Goal: Task Accomplishment & Management: Manage account settings

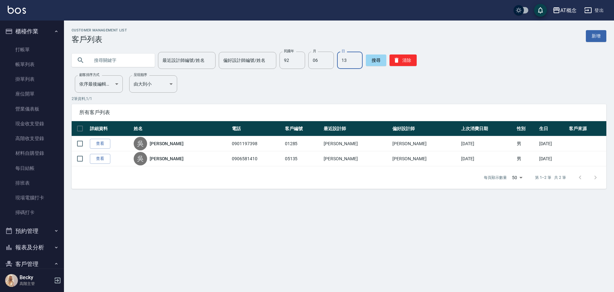
scroll to position [96, 0]
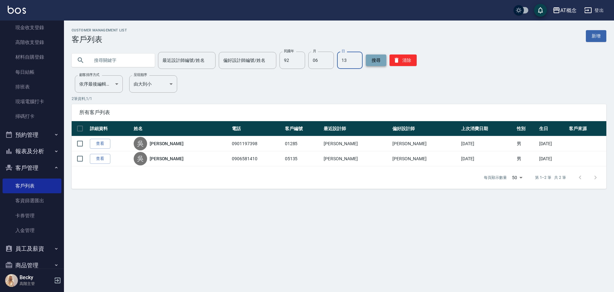
drag, startPoint x: 409, startPoint y: 62, endPoint x: 369, endPoint y: 55, distance: 40.7
click at [403, 61] on button "清除" at bounding box center [403, 60] width 27 height 12
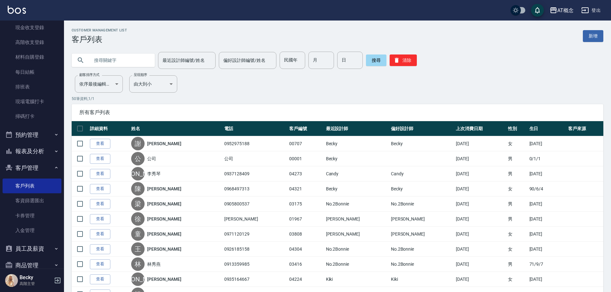
click at [116, 61] on input "text" at bounding box center [120, 60] width 60 height 17
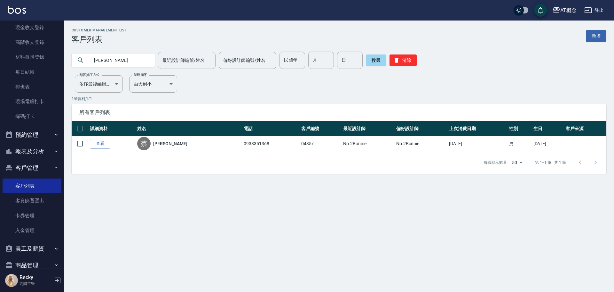
type input "蔡"
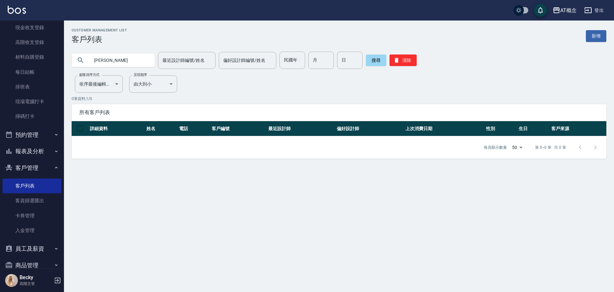
type input "[PERSON_NAME]"
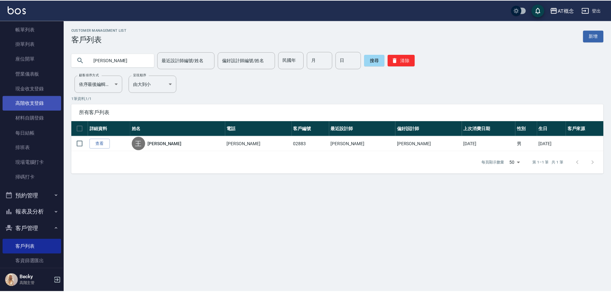
scroll to position [0, 0]
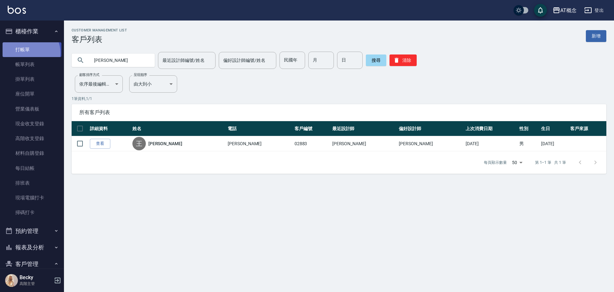
click at [29, 52] on link "打帳單" at bounding box center [32, 49] width 59 height 15
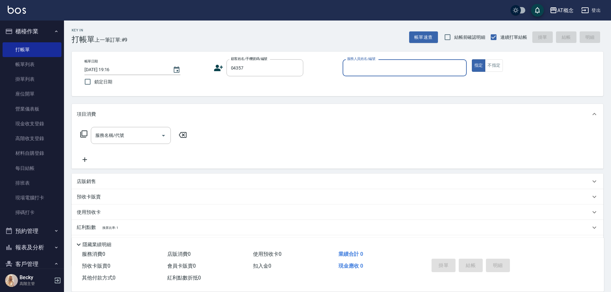
type input "[PERSON_NAME]/0938351368/04357"
type input "[PERSON_NAME]-2"
click at [472, 59] on button "指定" at bounding box center [479, 65] width 14 height 12
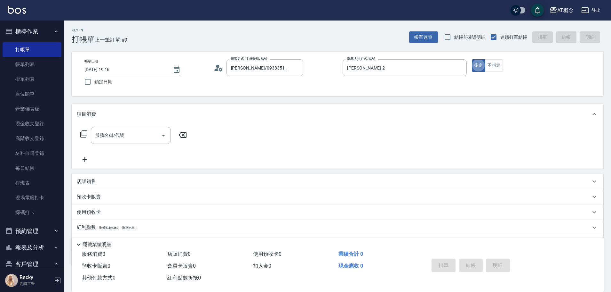
type button "true"
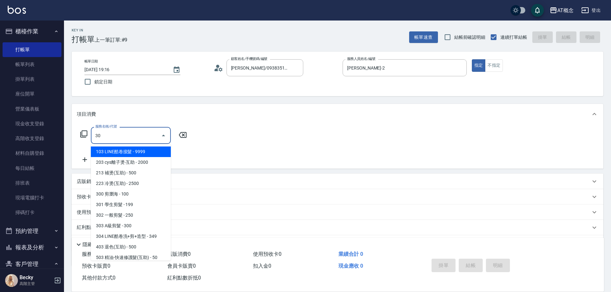
type input "303"
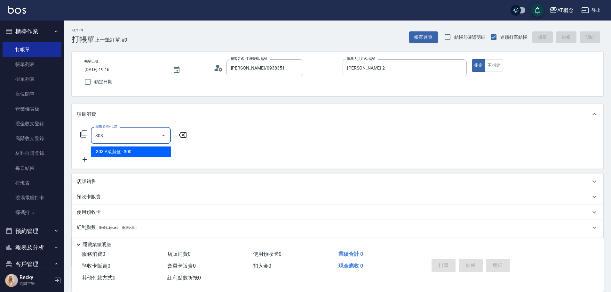
type input "30"
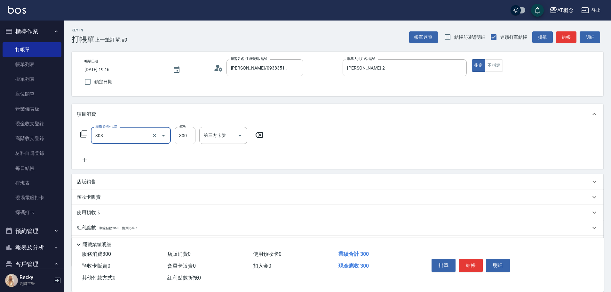
type input "303 A級剪髮(303)"
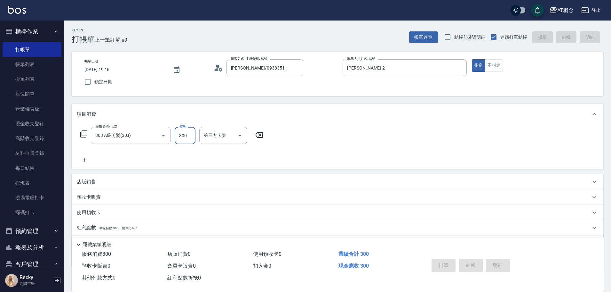
type input "0"
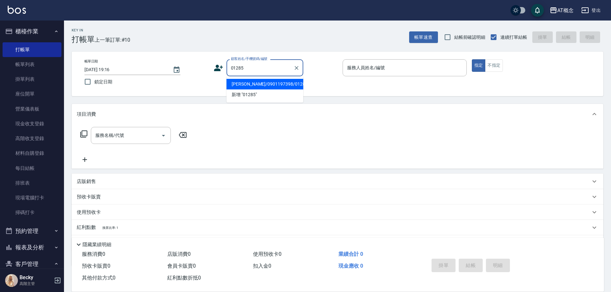
type input "[PERSON_NAME]/0901197398/01285"
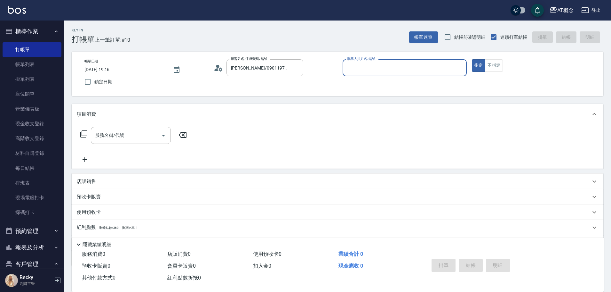
type input "Anson-3"
click at [472, 59] on button "指定" at bounding box center [479, 65] width 14 height 12
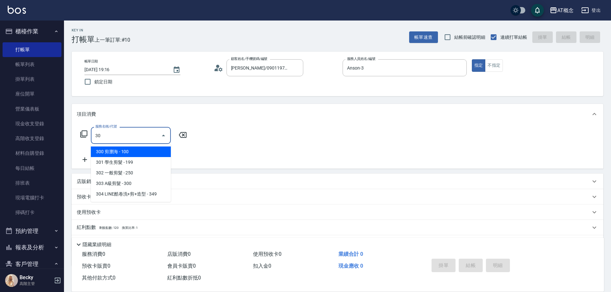
type input "303"
type input "30"
type input "303 A級剪髮(303)"
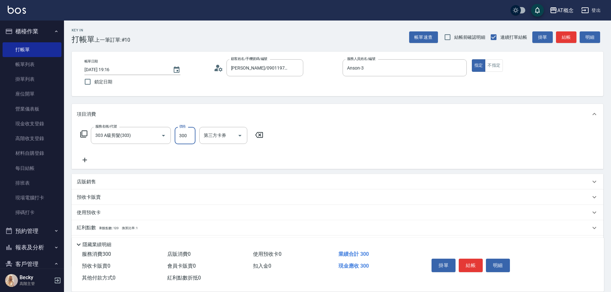
type input "0"
type input "35"
type input "30"
type input "350"
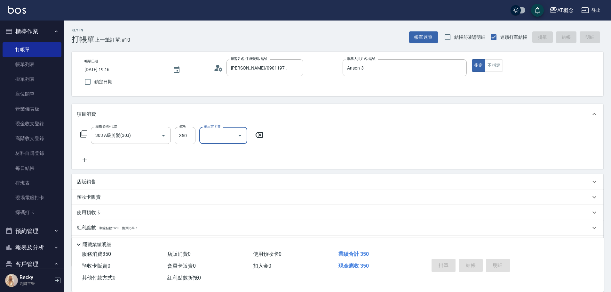
type input "0"
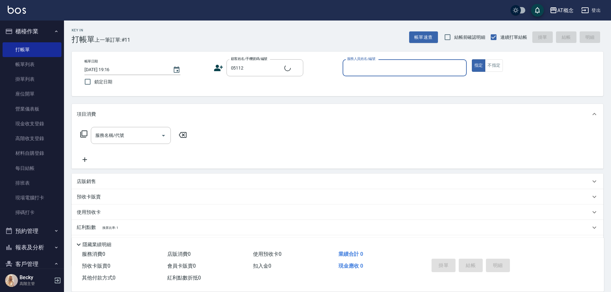
type input "[PERSON_NAME]/培文/05112"
type input "Anson-3"
click at [472, 59] on button "指定" at bounding box center [479, 65] width 14 height 12
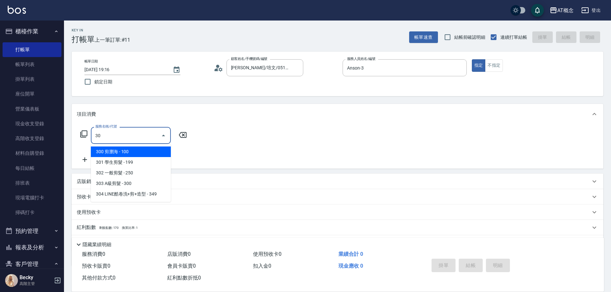
type input "303"
type input "30"
type input "303 A級剪髮(303)"
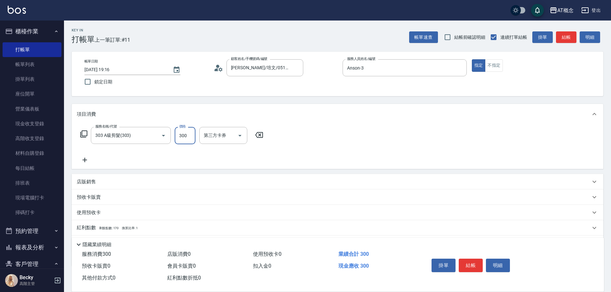
type input "0"
type input "35"
type input "30"
type input "350"
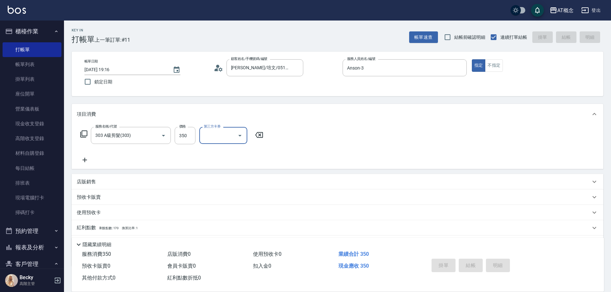
type input "[DATE] 19:17"
type input "0"
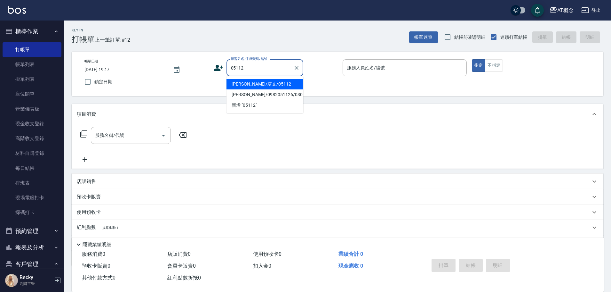
type input "[PERSON_NAME]/培文/05112"
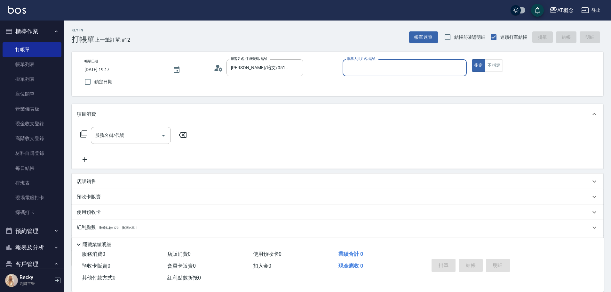
type input "Anson-3"
click at [85, 134] on icon at bounding box center [84, 134] width 8 height 8
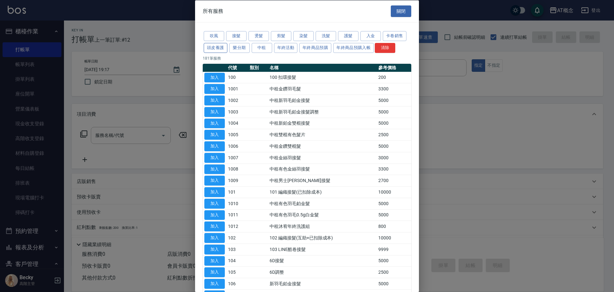
click at [220, 49] on button "頭皮養護" at bounding box center [216, 48] width 24 height 10
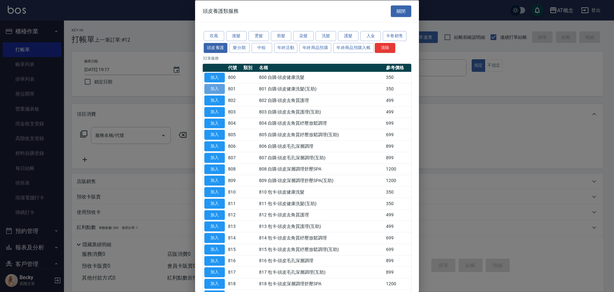
click at [215, 92] on button "加入" at bounding box center [215, 89] width 20 height 10
type input "801 自購-頭皮健康洗髮(互助)(801)"
type input "30"
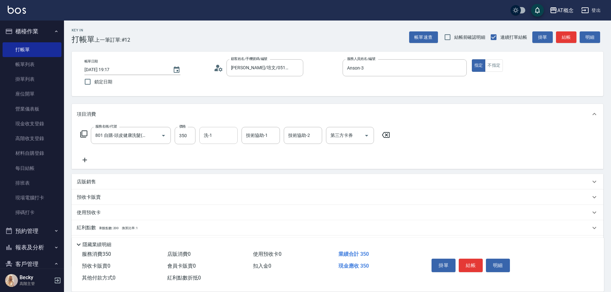
click at [226, 132] on input "洗-1" at bounding box center [218, 135] width 33 height 11
type input "HOT-17"
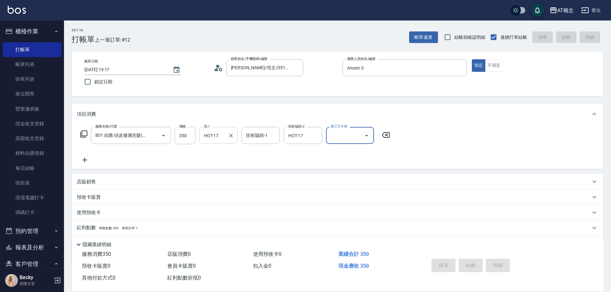
type input "0"
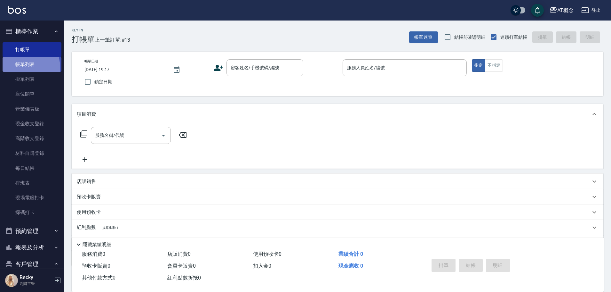
click at [19, 68] on link "帳單列表" at bounding box center [32, 64] width 59 height 15
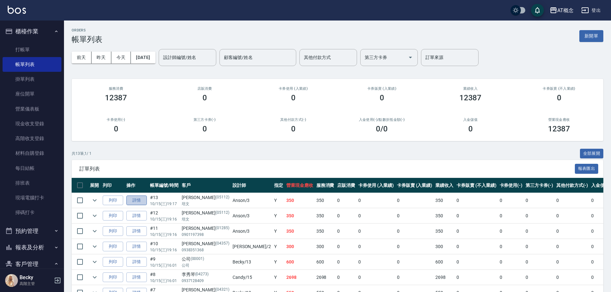
click at [135, 199] on link "詳情" at bounding box center [136, 200] width 20 height 10
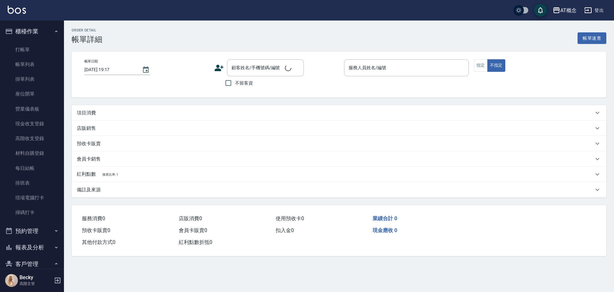
type input "Anson-3"
type input "30"
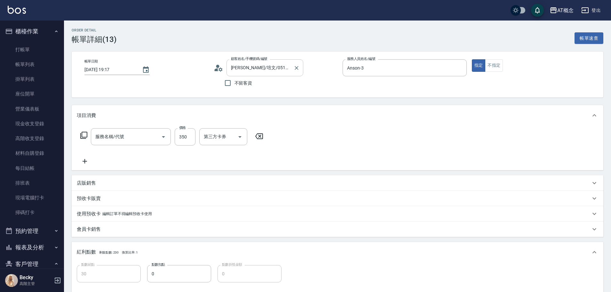
type input "[PERSON_NAME]/培文/05112"
type input "801 自購-頭皮健康洗髮(互助)(801)"
click at [191, 136] on input "350" at bounding box center [185, 136] width 21 height 17
type input "0"
type input "30"
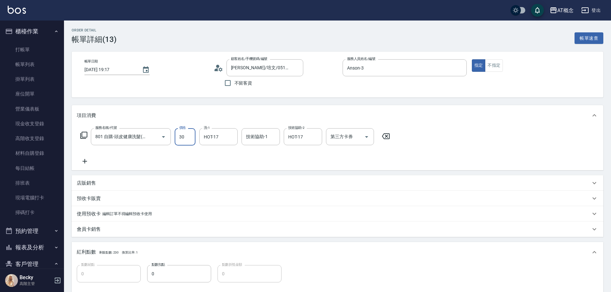
type input "30"
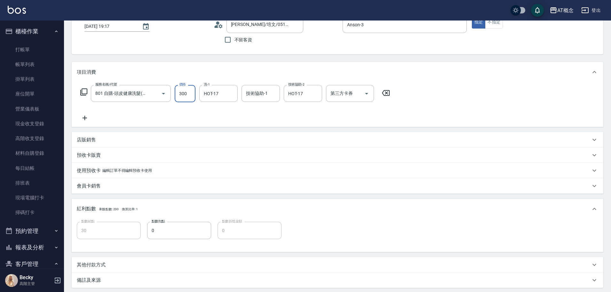
scroll to position [108, 0]
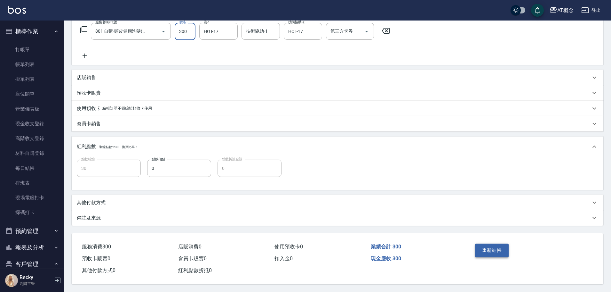
type input "300"
click at [486, 246] on button "重新結帳" at bounding box center [492, 249] width 34 height 13
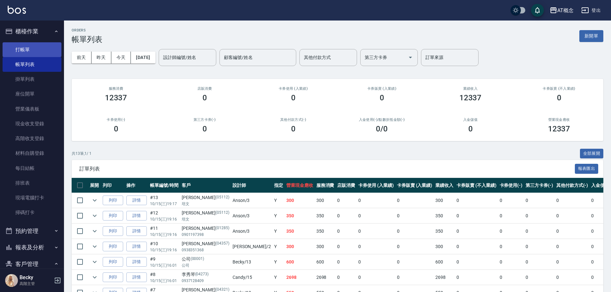
click at [29, 46] on link "打帳單" at bounding box center [32, 49] width 59 height 15
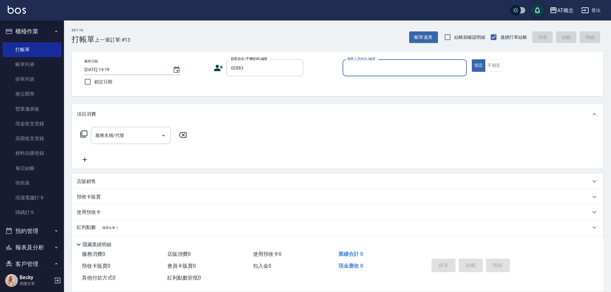
type input "[PERSON_NAME]/[PERSON_NAME]/02883"
type input "Anson-3"
click at [472, 59] on button "指定" at bounding box center [479, 65] width 14 height 12
type button "true"
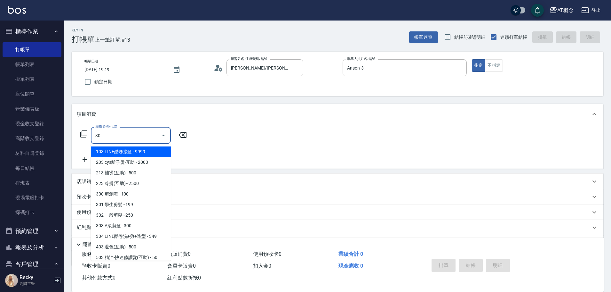
type input "303"
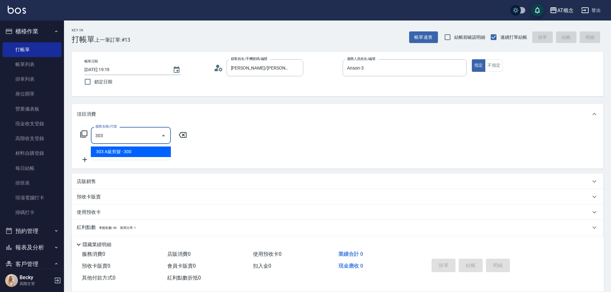
type input "30"
type input "303 A級剪髮(303)"
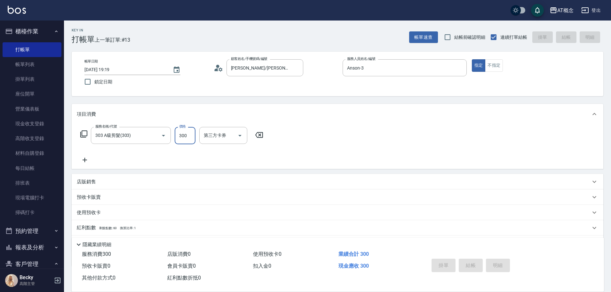
type input "0"
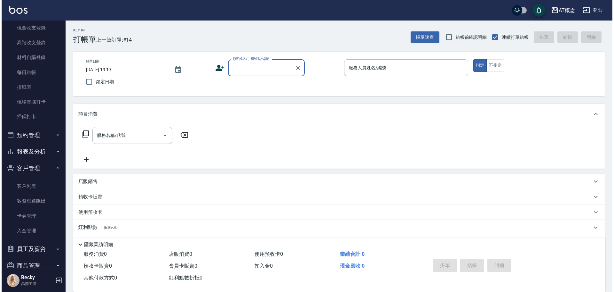
scroll to position [96, 0]
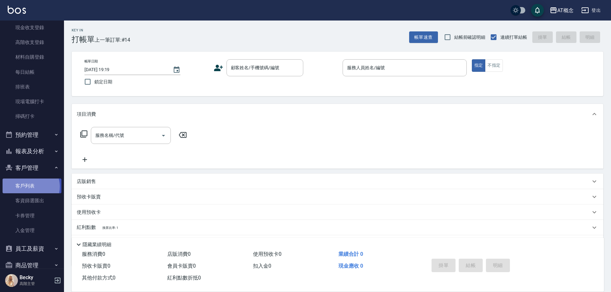
click at [28, 186] on link "客戶列表" at bounding box center [32, 185] width 59 height 15
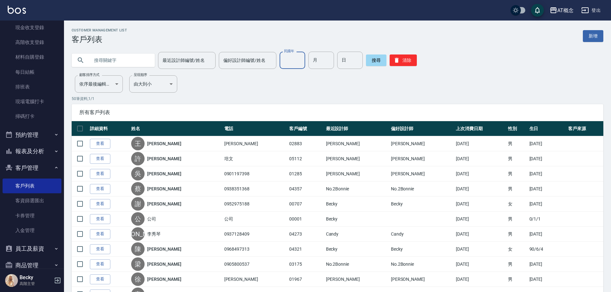
click at [292, 59] on input "民國年" at bounding box center [293, 60] width 26 height 17
type input "93"
type input "03"
type input "16"
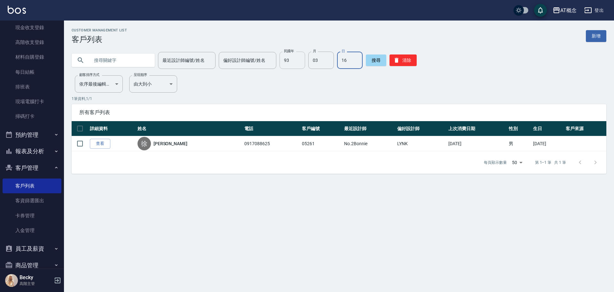
click at [294, 63] on input "93" at bounding box center [293, 60] width 26 height 17
type input "89"
type input "02"
type input "23"
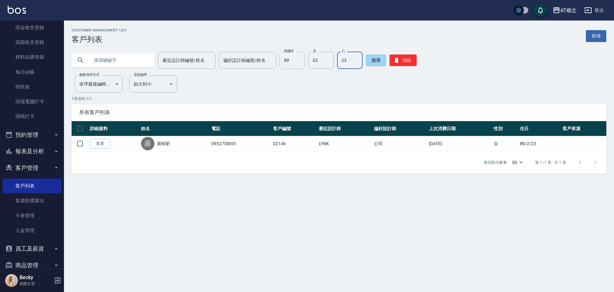
click at [297, 57] on input "89" at bounding box center [293, 60] width 26 height 17
type input "82"
type input "06"
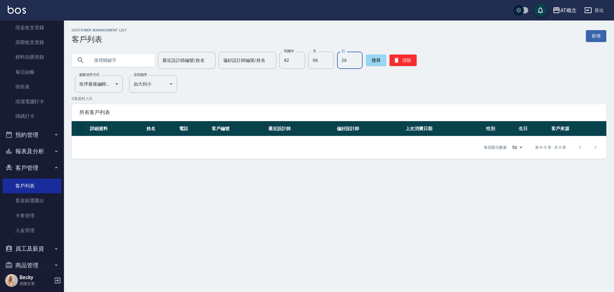
type input "26"
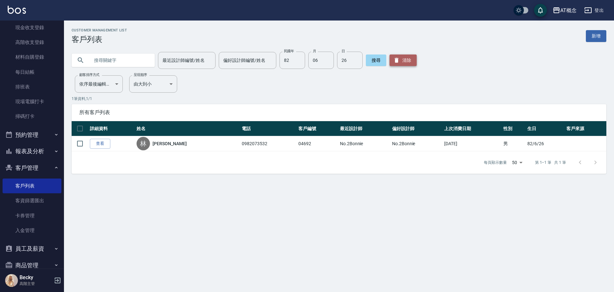
click at [407, 60] on button "清除" at bounding box center [403, 60] width 27 height 12
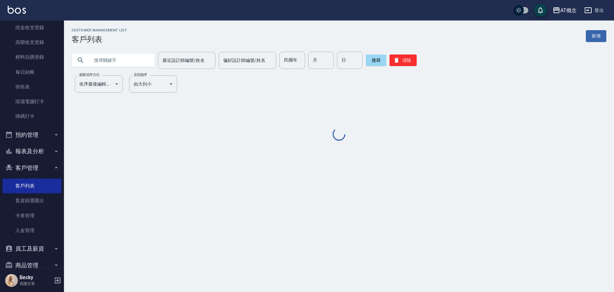
click at [125, 60] on input "text" at bounding box center [120, 60] width 60 height 17
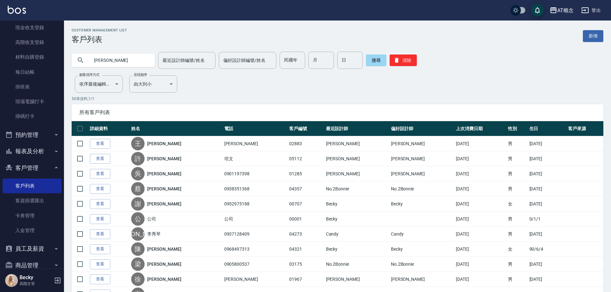
type input "[PERSON_NAME]"
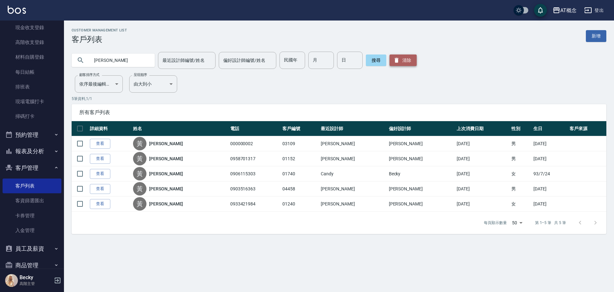
click at [393, 56] on button "清除" at bounding box center [403, 60] width 27 height 12
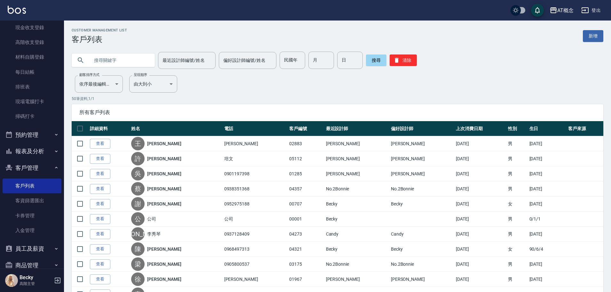
click at [112, 64] on input "text" at bounding box center [120, 60] width 60 height 17
type input "04272"
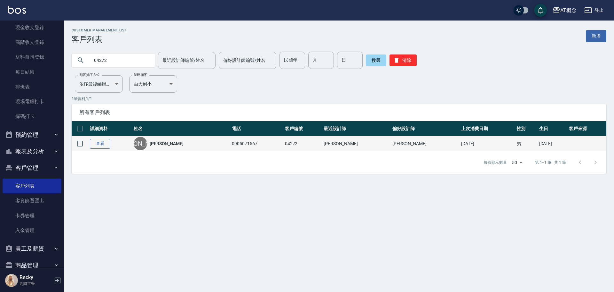
click at [103, 142] on link "查看" at bounding box center [100, 144] width 20 height 10
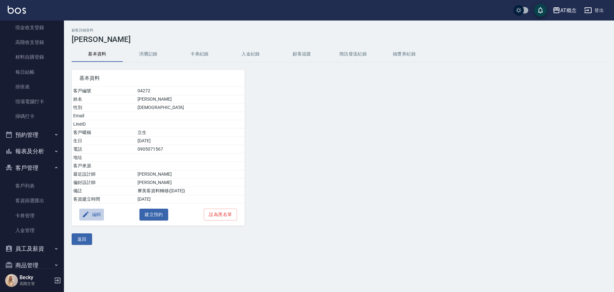
click at [100, 216] on button "編輯" at bounding box center [91, 214] width 25 height 12
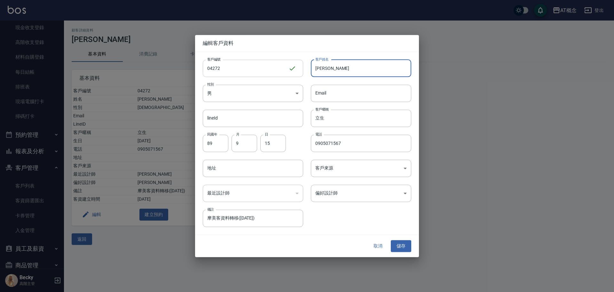
drag, startPoint x: 336, startPoint y: 69, endPoint x: 296, endPoint y: 73, distance: 39.9
click at [296, 73] on div "客戶編號 04272 ​ 客戶編號 客戶姓名 [PERSON_NAME] 客戶姓名 性別 男 [DEMOGRAPHIC_DATA] 性別 Email Emai…" at bounding box center [303, 139] width 216 height 175
type input "[PERSON_NAME]"
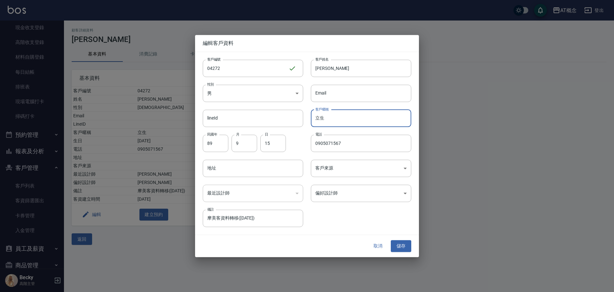
type input "立"
type input "65"
type input "10"
type input "06"
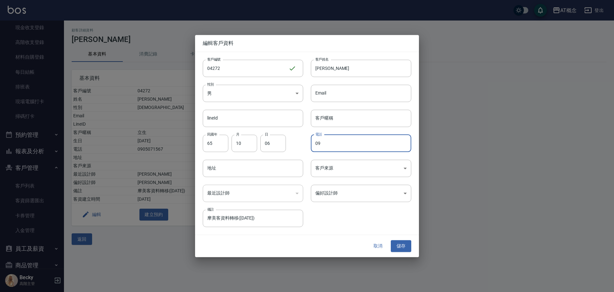
type input "0"
type input "0953701787"
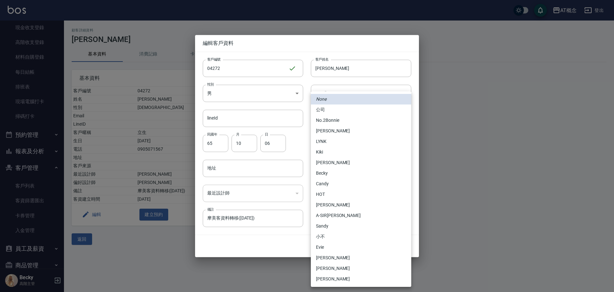
click at [328, 196] on body "AT概念 登出 櫃檯作業 打帳單 帳單列表 掛單列表 座位開單 營業儀表板 現金收支登錄 高階收支登錄 材料自購登錄 每日結帳 排班表 現場電腦打卡 掃碼打卡…" at bounding box center [307, 146] width 614 height 292
click at [346, 120] on li "No.2Bonnie" at bounding box center [361, 120] width 100 height 11
type input "20abcae0-810e-448a-b26a-bcbab897de4d"
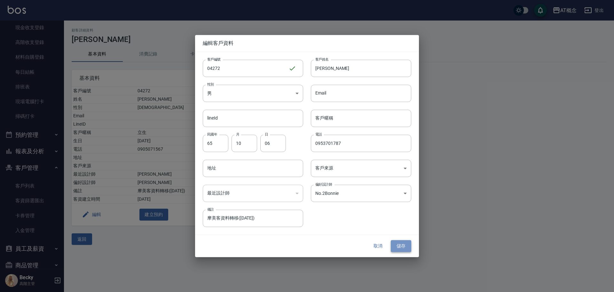
click at [398, 249] on button "儲存" at bounding box center [401, 246] width 20 height 12
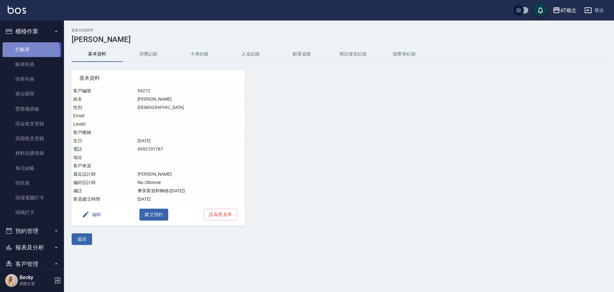
click at [26, 52] on link "打帳單" at bounding box center [32, 49] width 59 height 15
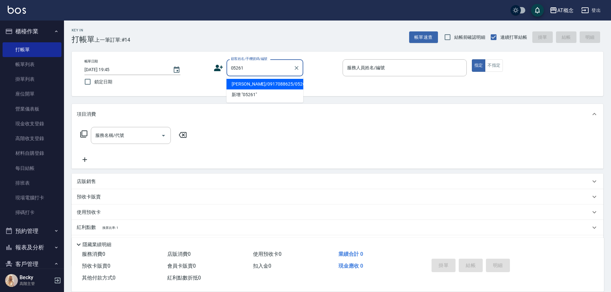
type input "[PERSON_NAME]/0917088625/05261"
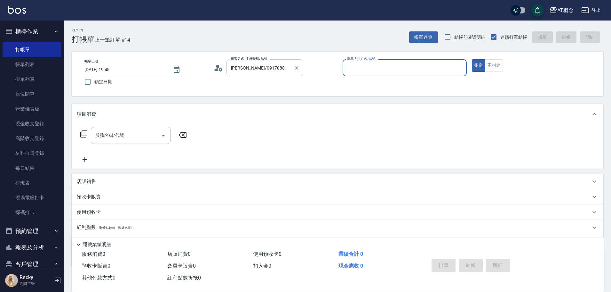
type input "LYNK-4"
click at [472, 59] on button "指定" at bounding box center [479, 65] width 14 height 12
type button "true"
click at [375, 70] on input "LYNK-4" at bounding box center [400, 67] width 109 height 11
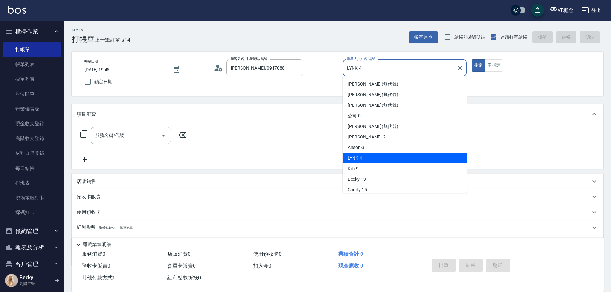
click at [375, 70] on input "LYNK-4" at bounding box center [400, 67] width 109 height 11
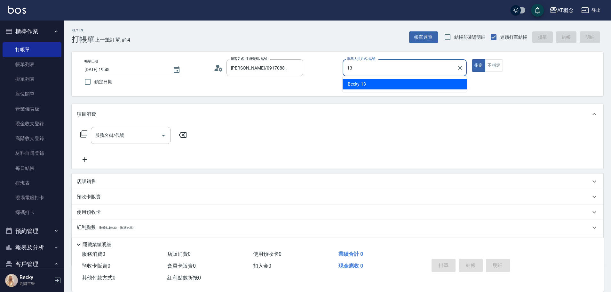
type input "Becky-13"
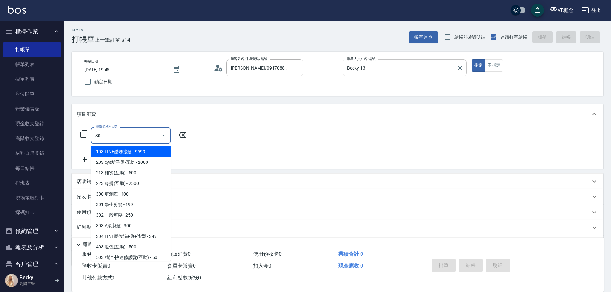
type input "302"
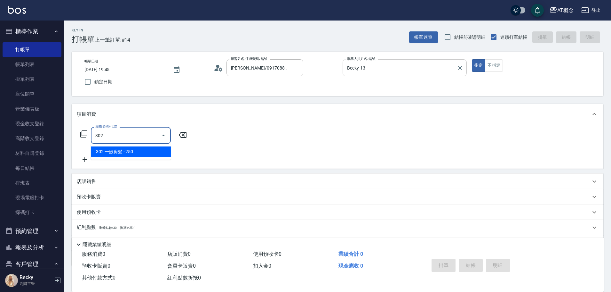
type input "20"
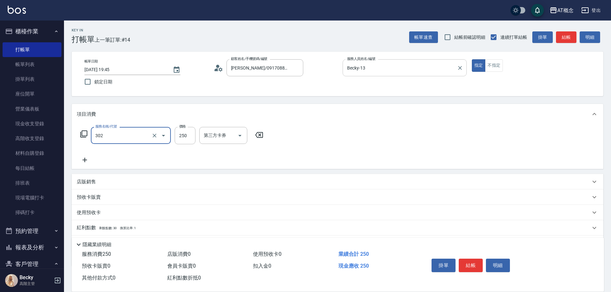
type input "302 一般剪髮(302)"
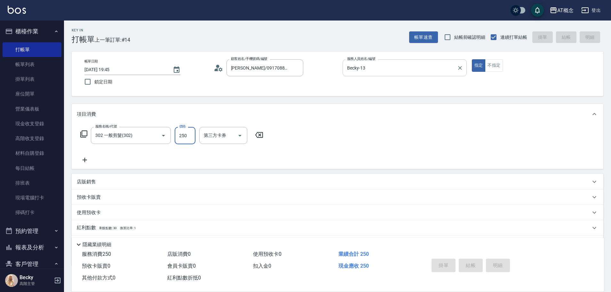
type input "0"
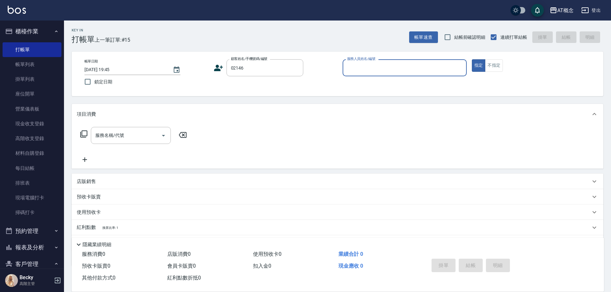
type input "[PERSON_NAME]/0952758001/02146"
type input "公"
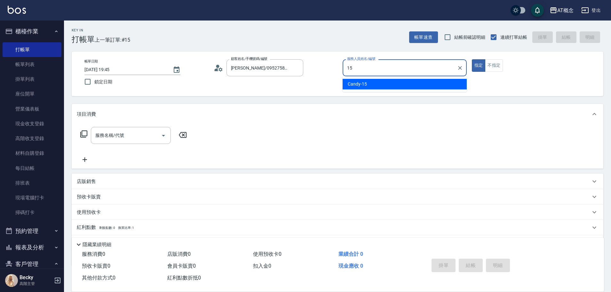
type input "Candy-15"
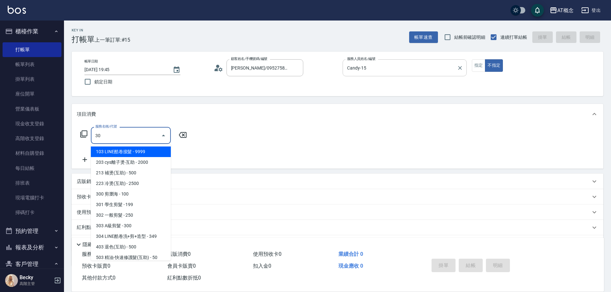
type input "303"
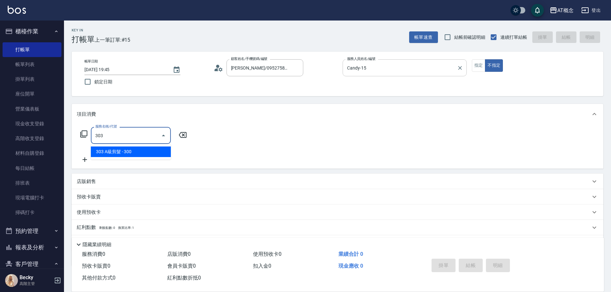
type input "30"
type input "303 A級剪髮(303)"
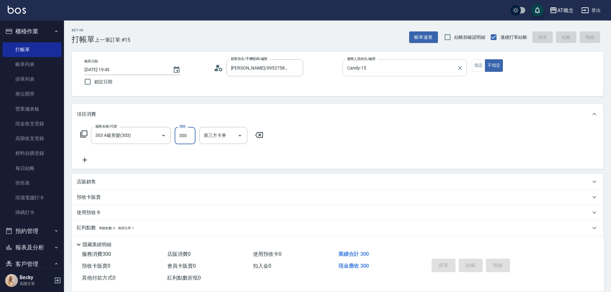
type input "[DATE] 19:46"
type input "0"
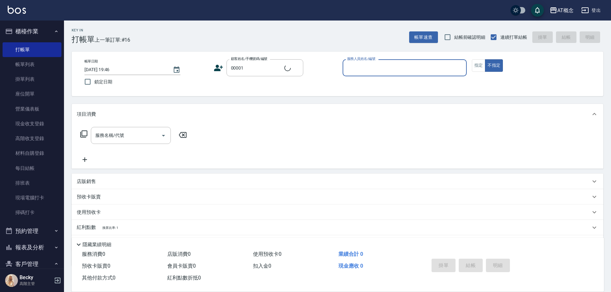
type input "公司/公司/00001"
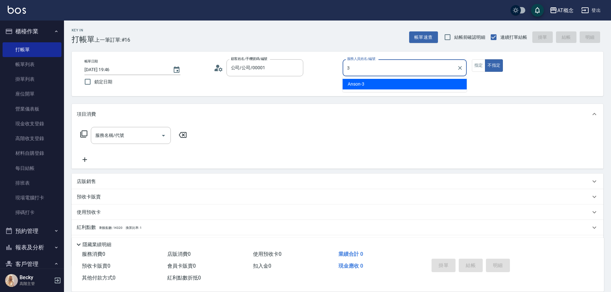
type input "Anson-3"
type button "false"
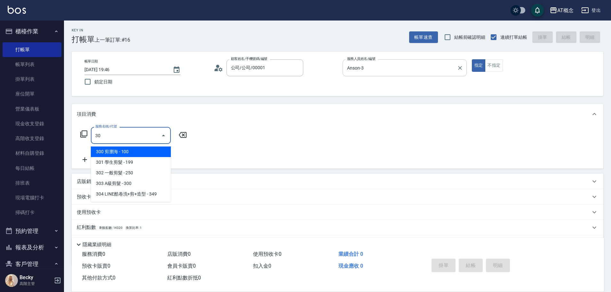
type input "303"
type input "30"
type input "303 A級剪髮(303)"
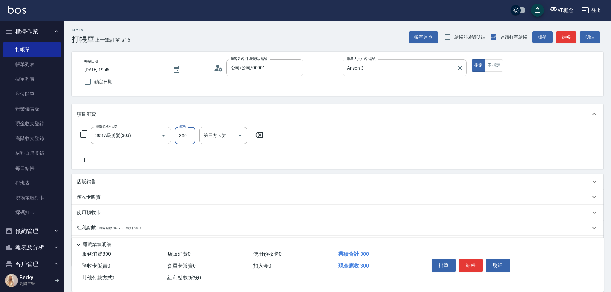
type input "0"
type input "35"
type input "30"
type input "350"
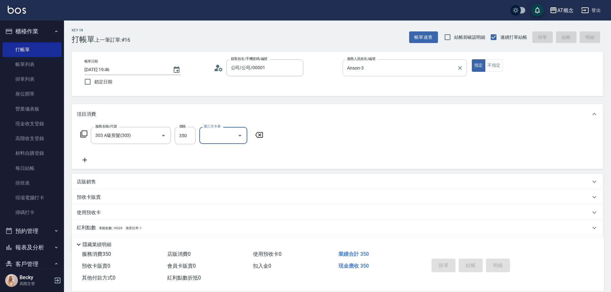
type input "0"
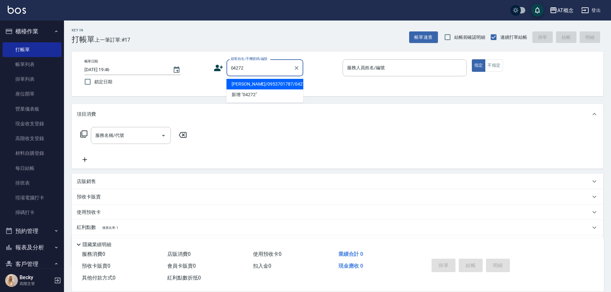
type input "[PERSON_NAME]/0953701787/04272"
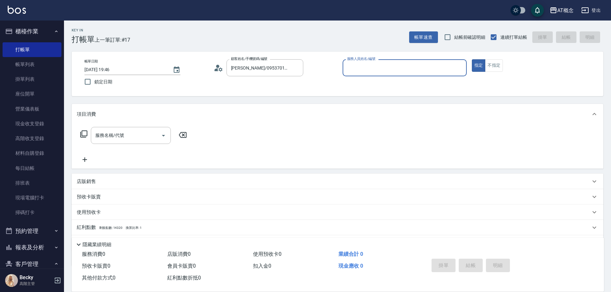
type input "[PERSON_NAME]-2"
click at [472, 59] on button "指定" at bounding box center [479, 65] width 14 height 12
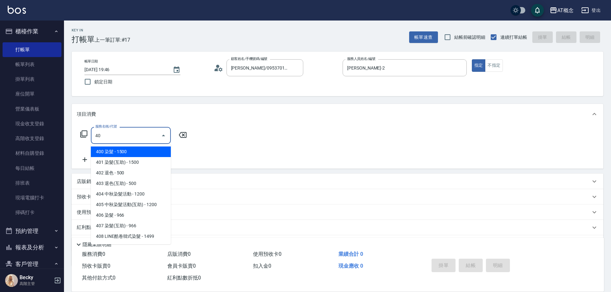
type input "401"
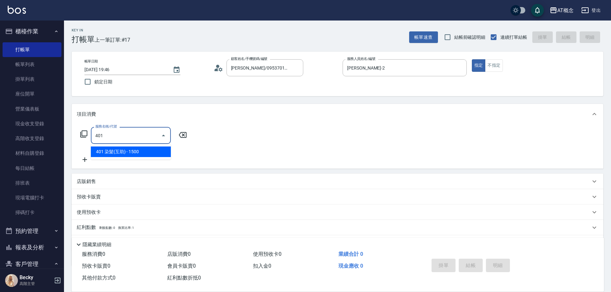
type input "150"
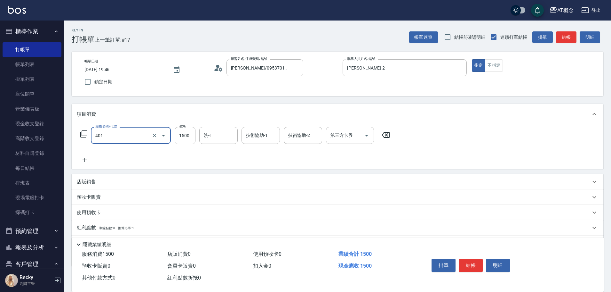
type input "401 染髮(互助)(401)"
type input "0"
type input "18"
type input "10"
type input "1899"
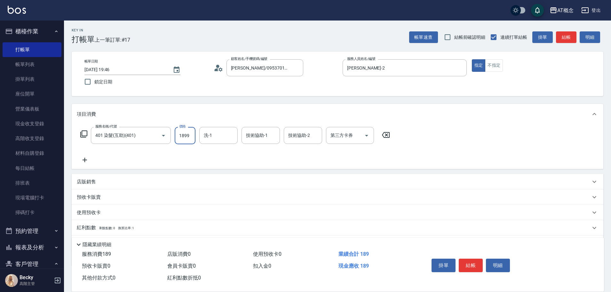
type input "180"
type input "1899"
type input "HOT-17"
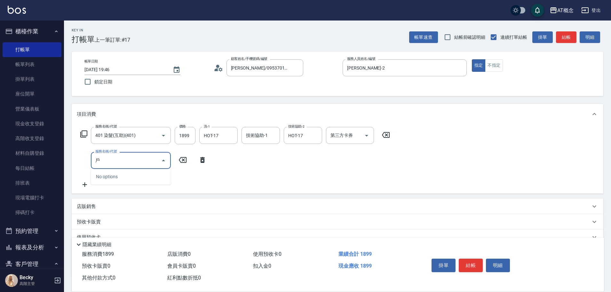
type input "護"
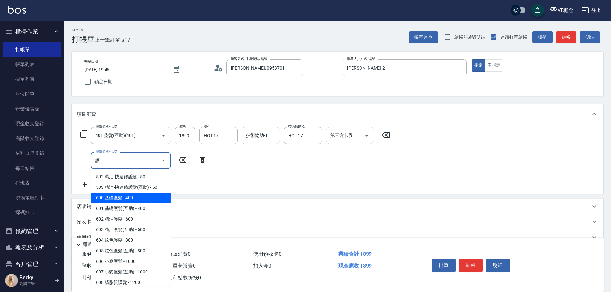
click at [132, 200] on span "600 基礎護髮 - 400" at bounding box center [131, 197] width 80 height 11
type input "220"
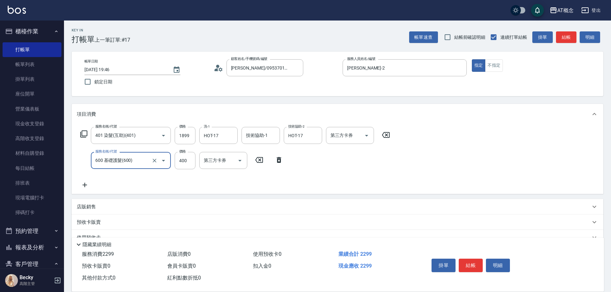
type input "600 基礎護髮(600)"
type input "190"
type input "30"
type input "210"
type input "300"
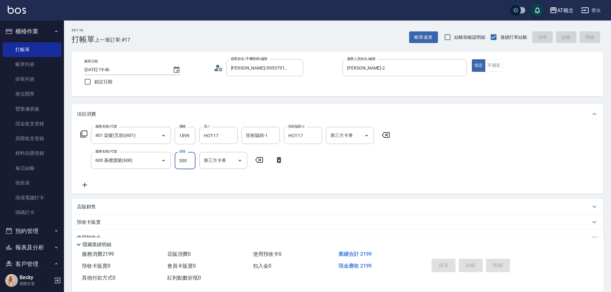
type input "[DATE] 19:47"
type input "0"
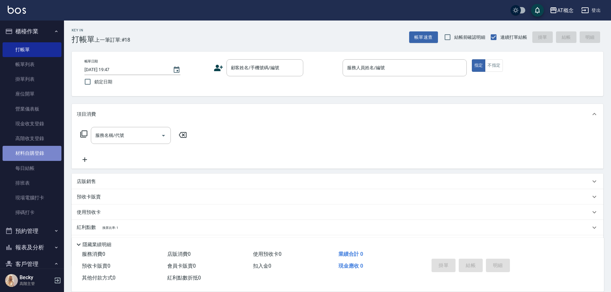
click at [38, 149] on link "材料自購登錄" at bounding box center [32, 153] width 59 height 15
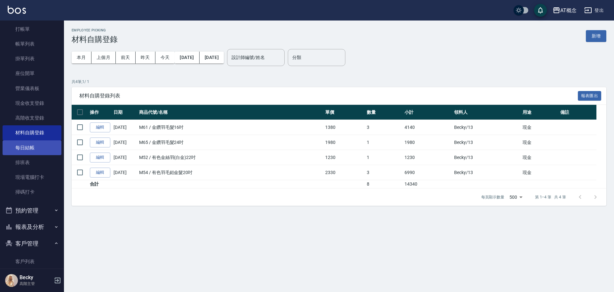
scroll to position [64, 0]
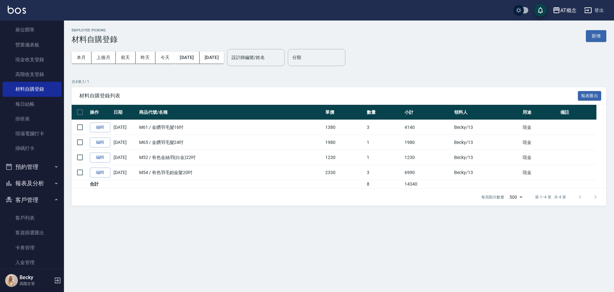
click at [34, 183] on button "報表及分析" at bounding box center [32, 183] width 59 height 17
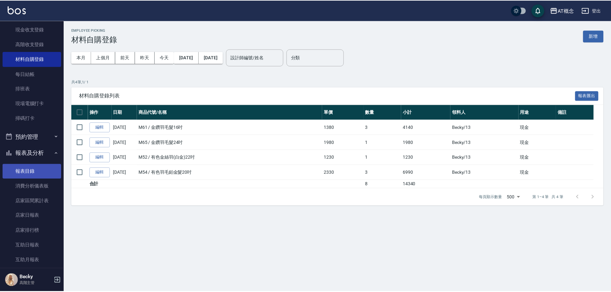
scroll to position [160, 0]
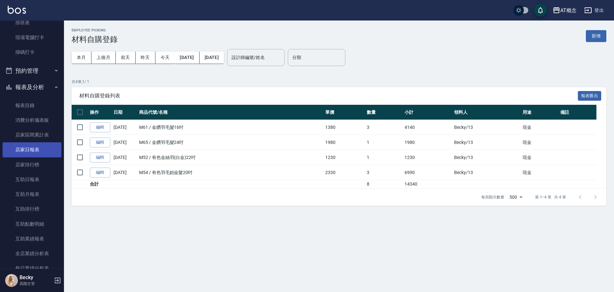
click at [39, 150] on link "店家日報表" at bounding box center [32, 149] width 59 height 15
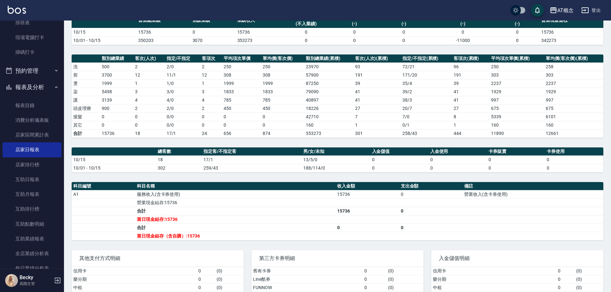
scroll to position [107, 0]
